Goal: Check status

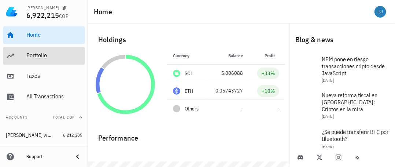
click at [41, 55] on div "Portfolio" at bounding box center [54, 55] width 56 height 7
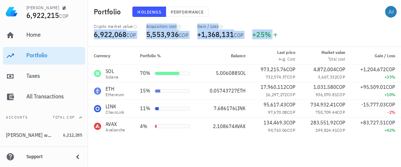
drag, startPoint x: 285, startPoint y: 37, endPoint x: 93, endPoint y: 34, distance: 192.4
click at [93, 34] on div "Crypto market value 6,922,068 COP Acquisition cost 5,553,936 COP Gain / Loss +1…" at bounding box center [244, 34] width 310 height 23
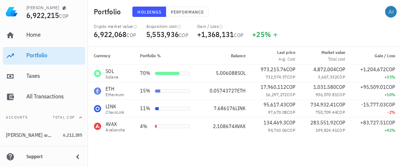
click at [301, 33] on div "Crypto market value 6,922,068 COP Acquisition cost 5,553,936 COP Gain / Loss +1…" at bounding box center [244, 34] width 310 height 23
click at [222, 26] on icon "button" at bounding box center [220, 27] width 4 height 4
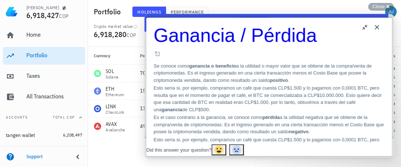
click at [375, 23] on button "Close" at bounding box center [377, 27] width 12 height 12
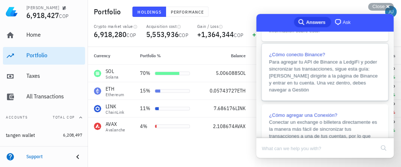
scroll to position [147, 0]
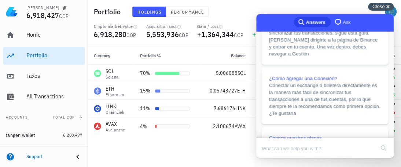
click at [387, 4] on div "Close cross-small" at bounding box center [381, 7] width 26 height 8
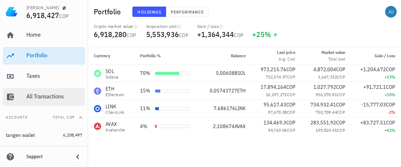
scroll to position [34, 0]
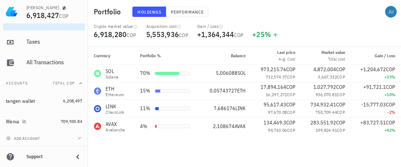
drag, startPoint x: 57, startPoint y: 128, endPoint x: 108, endPoint y: 143, distance: 53.5
click at [108, 143] on div "Currency Portfolio % Balance Last price Avg. Cost Market value Total cost Gain …" at bounding box center [244, 107] width 313 height 120
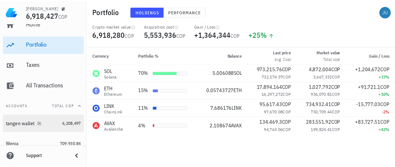
scroll to position [0, 0]
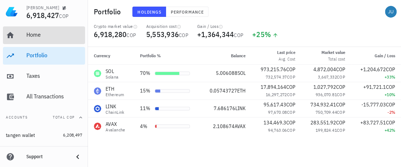
click at [38, 34] on div "Home" at bounding box center [54, 34] width 56 height 7
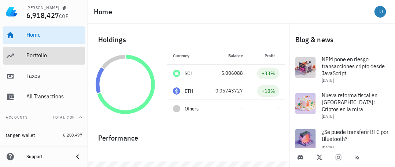
click at [37, 55] on div "Portfolio" at bounding box center [54, 55] width 56 height 7
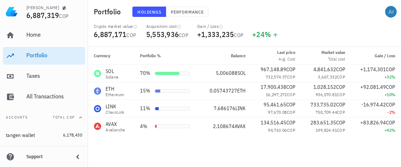
drag, startPoint x: 303, startPoint y: 33, endPoint x: 290, endPoint y: 27, distance: 14.1
click at [290, 27] on div "Crypto market value 6,887,171 COP Acquisition cost 5,553,936 COP Gain / Loss +1…" at bounding box center [244, 34] width 310 height 23
